Goal: Task Accomplishment & Management: Complete application form

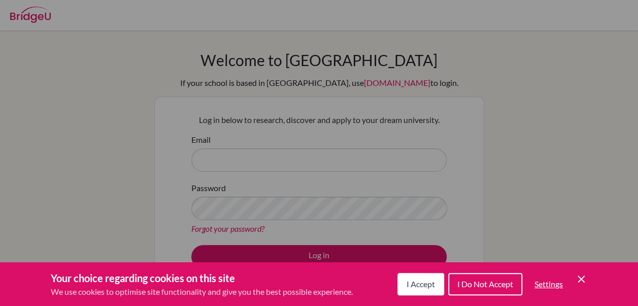
click at [427, 274] on button "I Accept" at bounding box center [421, 284] width 47 height 22
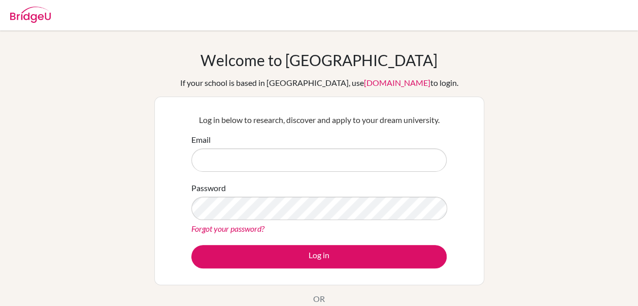
click at [286, 176] on form "Email Password Forgot your password? Log in" at bounding box center [318, 201] width 255 height 135
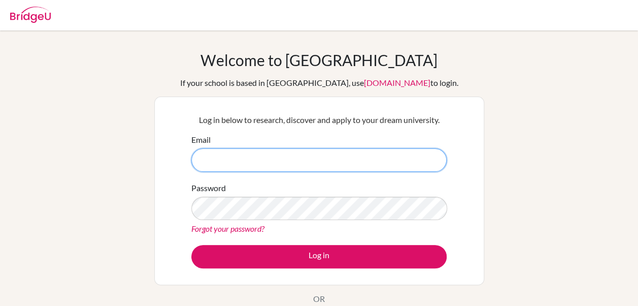
click at [254, 162] on input "Email" at bounding box center [318, 159] width 255 height 23
type input "[EMAIL_ADDRESS][DOMAIN_NAME]"
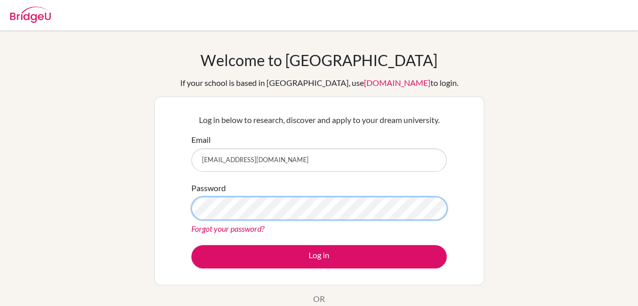
click at [154, 196] on div "Log in below to research, discover and apply to your dream university. Email [E…" at bounding box center [319, 190] width 330 height 188
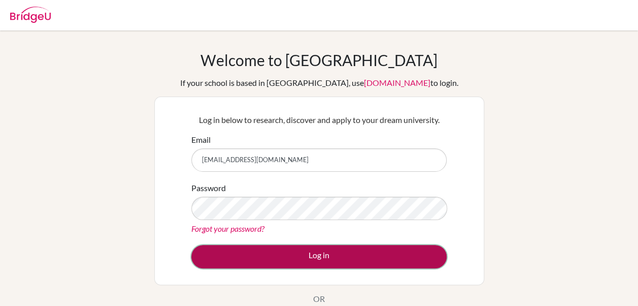
click at [239, 252] on button "Log in" at bounding box center [318, 256] width 255 height 23
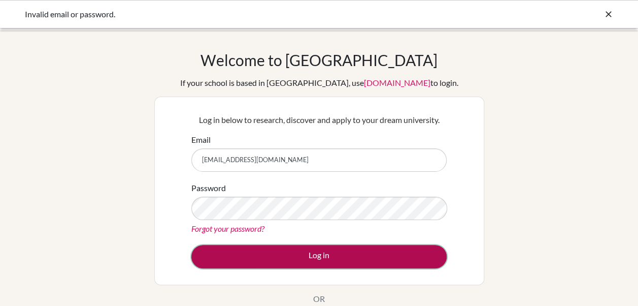
click at [241, 253] on button "Log in" at bounding box center [318, 256] width 255 height 23
click at [253, 249] on button "Log in" at bounding box center [318, 256] width 255 height 23
